Goal: Task Accomplishment & Management: Use online tool/utility

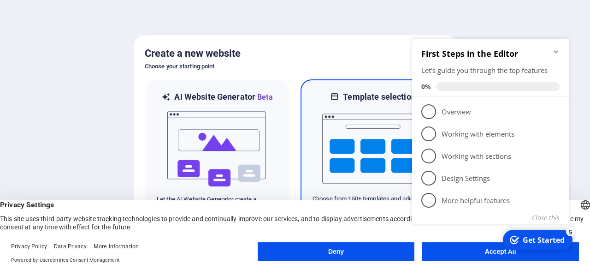
click at [327, 113] on img at bounding box center [372, 148] width 101 height 92
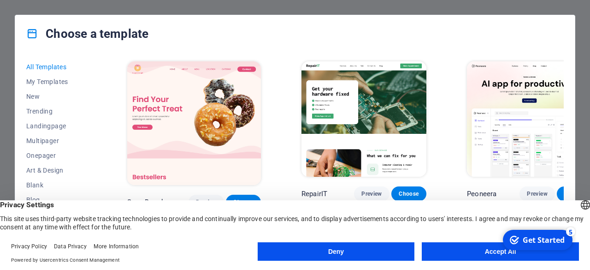
drag, startPoint x: 96, startPoint y: 80, endPoint x: 95, endPoint y: 154, distance: 73.3
click at [95, 154] on div "All Templates My Templates New Trending Landingpage Multipager Onepager Art & D…" at bounding box center [61, 151] width 71 height 184
click at [58, 159] on span "Non-Profit" at bounding box center [56, 156] width 60 height 7
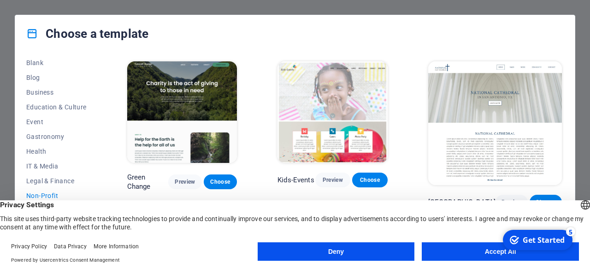
scroll to position [126, 0]
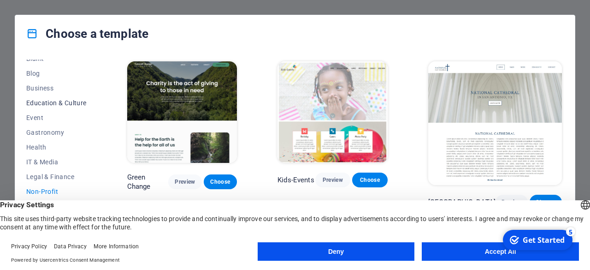
click at [66, 102] on span "Education & Culture" at bounding box center [56, 102] width 60 height 7
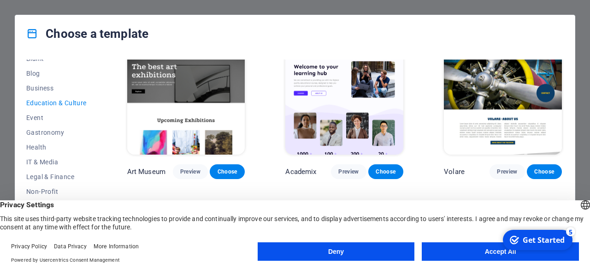
scroll to position [44, 0]
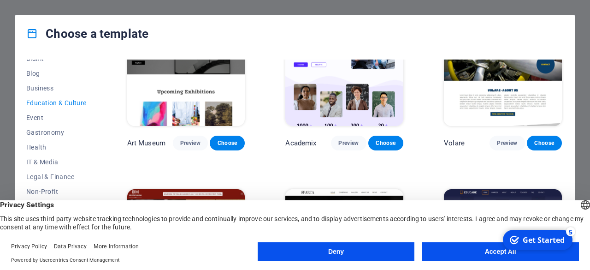
click at [349, 89] on img at bounding box center [344, 71] width 118 height 109
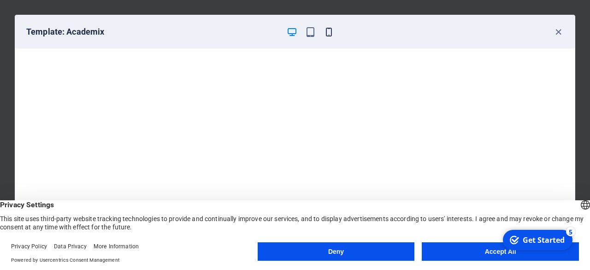
click at [332, 35] on icon "button" at bounding box center [329, 32] width 11 height 11
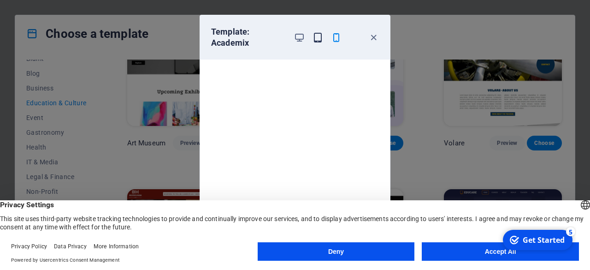
click at [315, 33] on icon "button" at bounding box center [318, 37] width 11 height 11
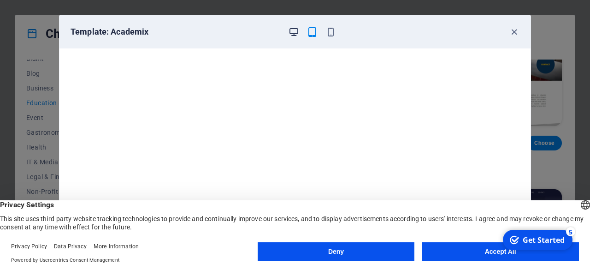
click at [288, 33] on span "button" at bounding box center [293, 32] width 11 height 11
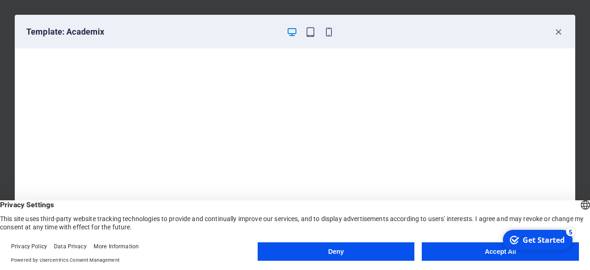
click at [288, 33] on span "button" at bounding box center [291, 32] width 11 height 11
click at [428, 254] on button "Accept All" at bounding box center [500, 251] width 157 height 18
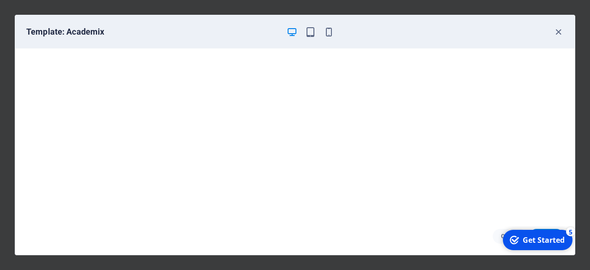
click at [518, 240] on icon "checkmark" at bounding box center [514, 239] width 9 height 9
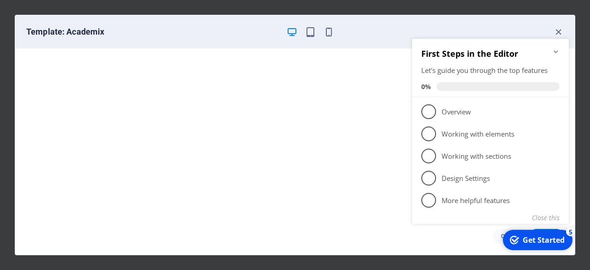
click at [570, 60] on div "checkmark Get Started 5 First Steps in the Editor Let's guide you through the t…" at bounding box center [493, 142] width 168 height 224
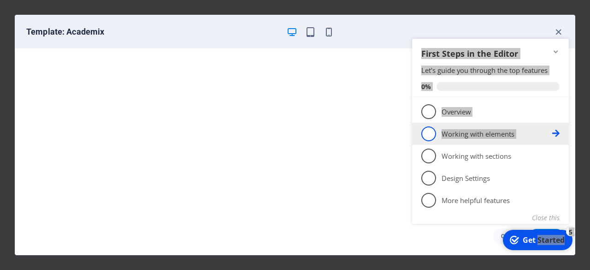
drag, startPoint x: 570, startPoint y: 60, endPoint x: 565, endPoint y: 133, distance: 73.0
click at [565, 133] on div "checkmark Get Started 5 First Steps in the Editor Let's guide you through the t…" at bounding box center [493, 142] width 168 height 224
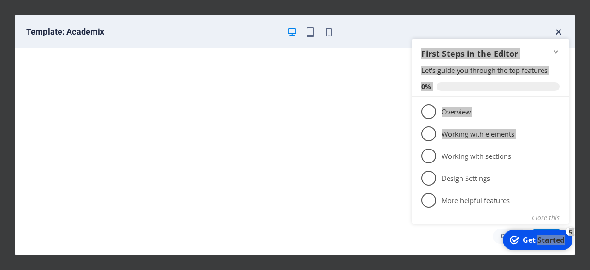
click at [557, 28] on icon "button" at bounding box center [558, 32] width 11 height 11
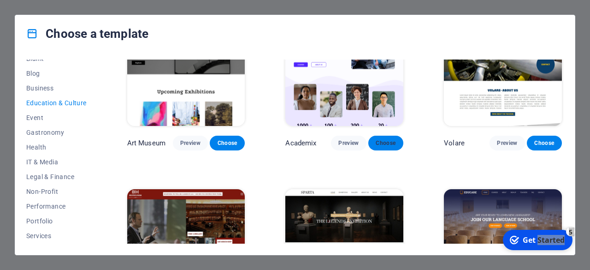
click at [391, 142] on span "Choose" at bounding box center [386, 142] width 20 height 7
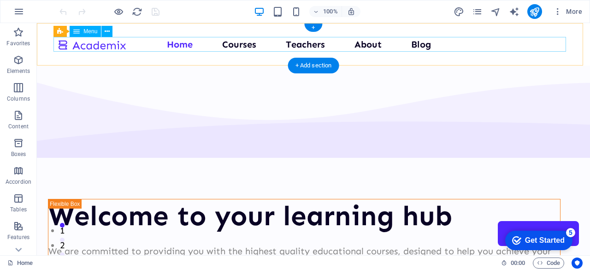
click at [242, 48] on nav "Home Courses Teachers About Blog Contact Us" at bounding box center [313, 44] width 513 height 15
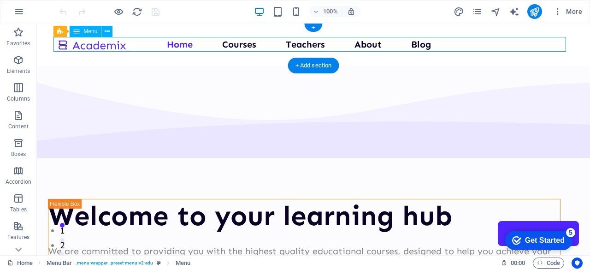
click at [306, 40] on nav "Home Courses Teachers About Blog Contact Us" at bounding box center [313, 44] width 513 height 15
click at [397, 42] on nav "Home Courses Teachers About Blog Contact Us" at bounding box center [313, 44] width 513 height 15
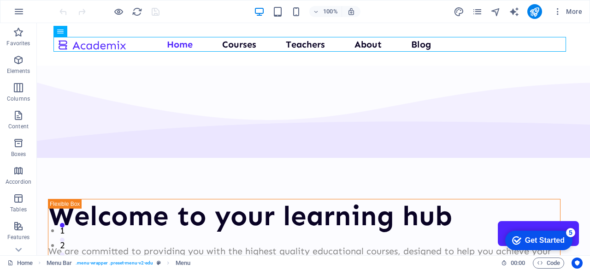
click at [551, 239] on div "Get Started" at bounding box center [545, 240] width 40 height 8
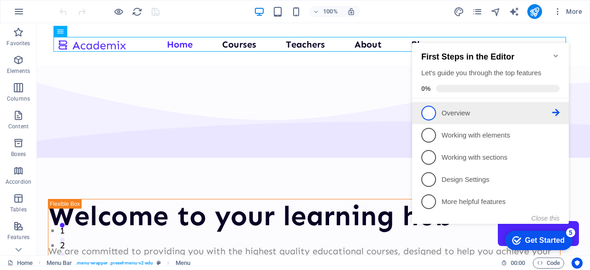
click at [432, 116] on span "1" at bounding box center [428, 113] width 15 height 15
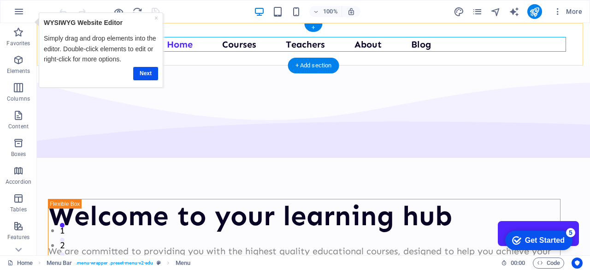
click at [195, 40] on nav "Home Courses Teachers About Blog Contact Us" at bounding box center [313, 44] width 513 height 15
click at [237, 44] on nav "Home Courses Teachers About Blog Contact Us" at bounding box center [313, 44] width 513 height 15
click at [302, 68] on div "+ Add section" at bounding box center [313, 66] width 51 height 16
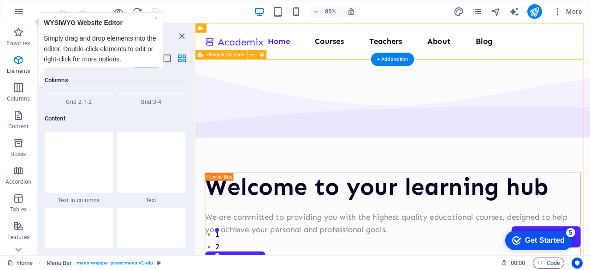
scroll to position [1613, 0]
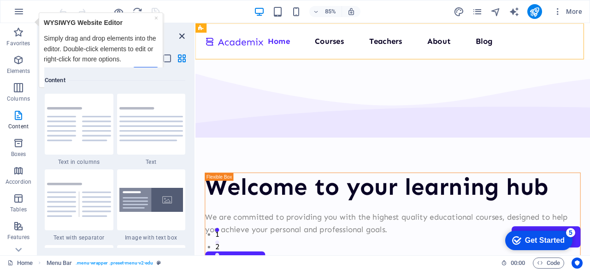
click at [183, 37] on icon "close panel" at bounding box center [182, 36] width 11 height 11
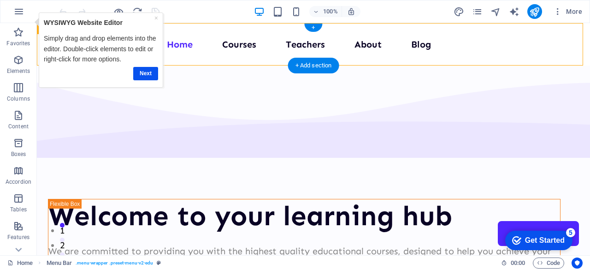
click at [211, 65] on div "Home Courses Teachers About Blog Contact Us" at bounding box center [313, 44] width 553 height 42
click at [143, 69] on link "Next" at bounding box center [145, 72] width 25 height 13
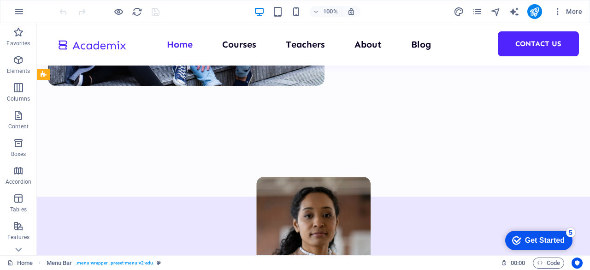
scroll to position [0, 0]
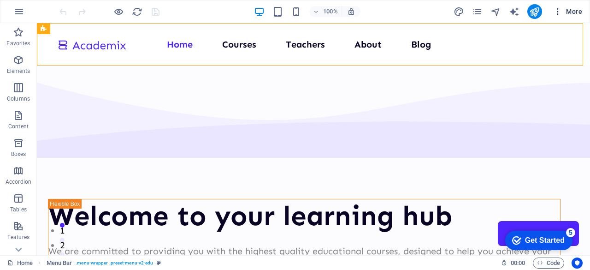
click at [568, 10] on span "More" at bounding box center [567, 11] width 29 height 9
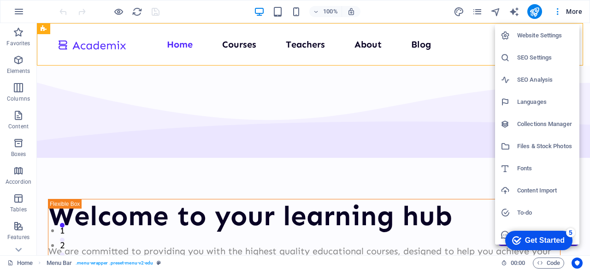
click at [556, 11] on div at bounding box center [295, 135] width 590 height 270
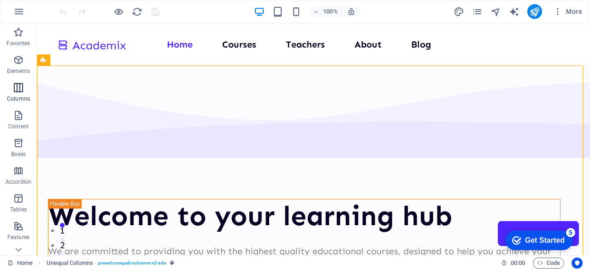
click at [12, 95] on span "Columns" at bounding box center [18, 93] width 37 height 22
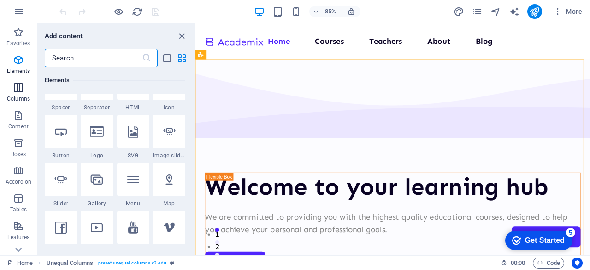
scroll to position [456, 0]
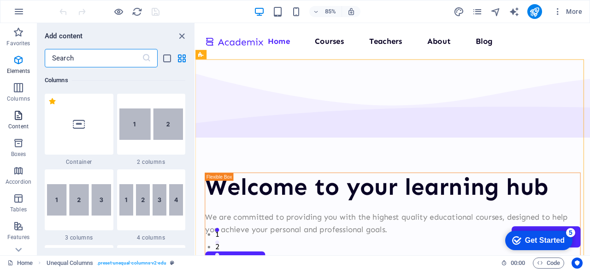
click at [15, 118] on icon "button" at bounding box center [18, 115] width 11 height 11
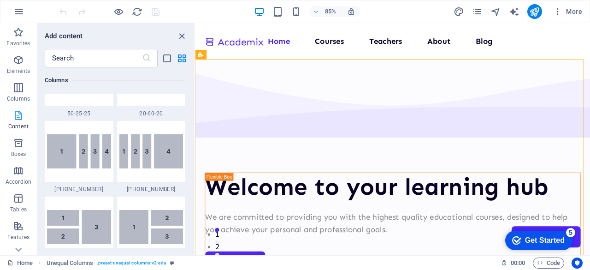
scroll to position [1613, 0]
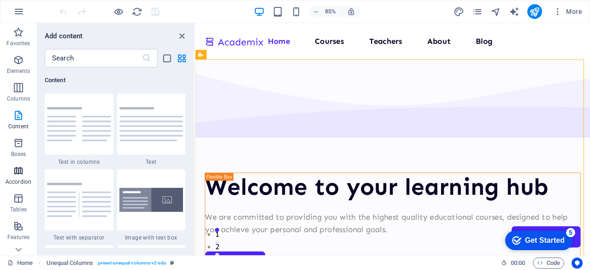
click at [28, 171] on span "Accordion" at bounding box center [18, 176] width 37 height 22
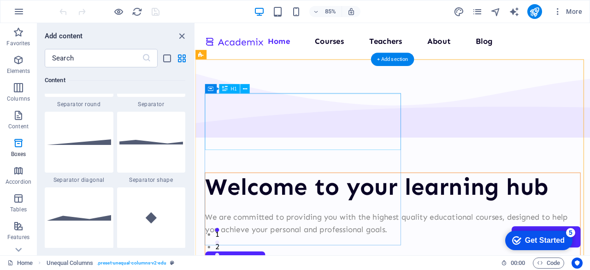
scroll to position [2944, 0]
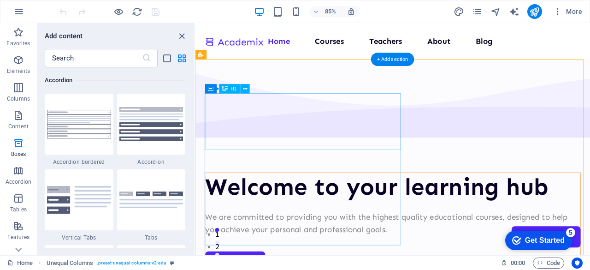
click at [243, 199] on div "Welcome to your learning hub" at bounding box center [427, 215] width 441 height 33
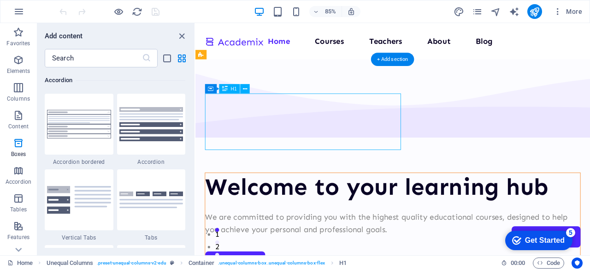
click at [243, 199] on div "Welcome to your learning hub" at bounding box center [427, 215] width 441 height 33
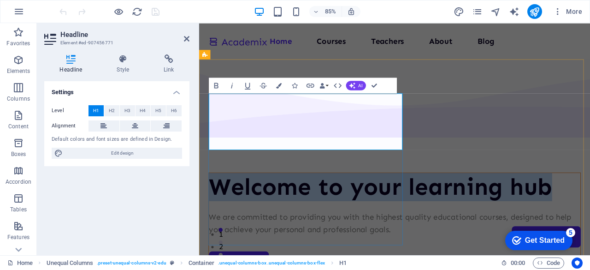
click at [379, 199] on h1 "Welcome to your learning hub" at bounding box center [429, 215] width 437 height 33
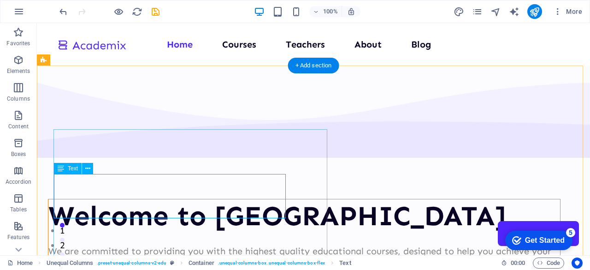
click at [177, 243] on div "We are committed to providing you with the highest quality educational courses,…" at bounding box center [304, 258] width 512 height 30
